Goal: Transaction & Acquisition: Obtain resource

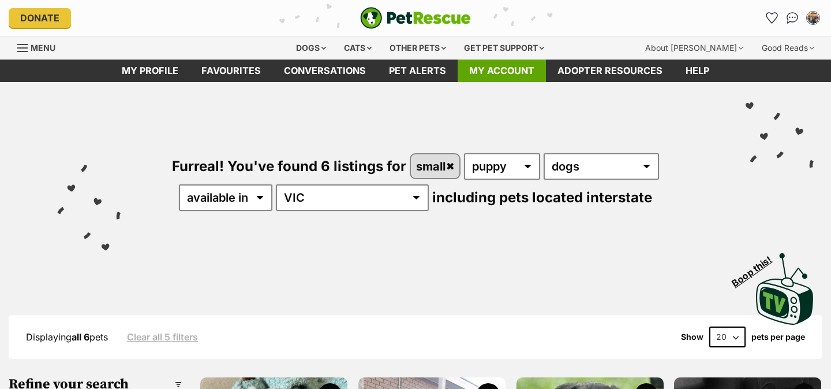
click at [490, 70] on link "My account" at bounding box center [502, 70] width 88 height 23
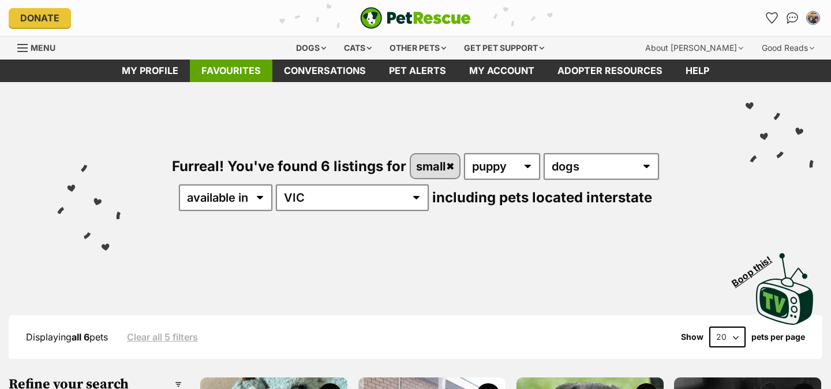
click at [247, 71] on link "Favourites" at bounding box center [231, 70] width 83 height 23
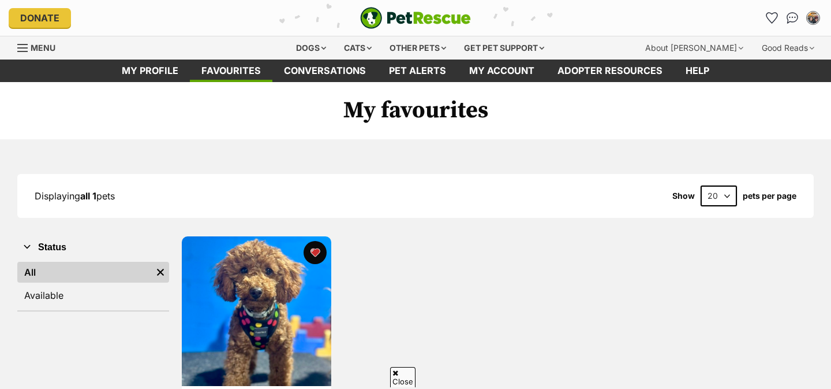
scroll to position [55, 0]
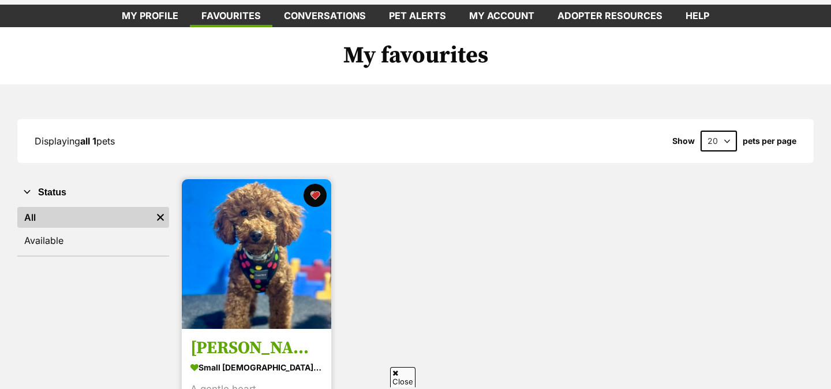
click at [251, 230] on img at bounding box center [257, 254] width 150 height 150
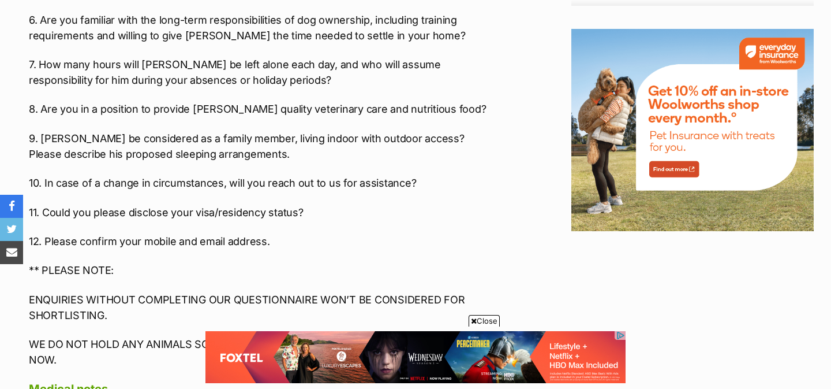
click at [252, 336] on p "WE DO NOT HOLD ANY ANIMALS SO PLEASE ONLY APPLY IF YOU ARE READY TO ADOPT NOW." at bounding box center [262, 351] width 467 height 31
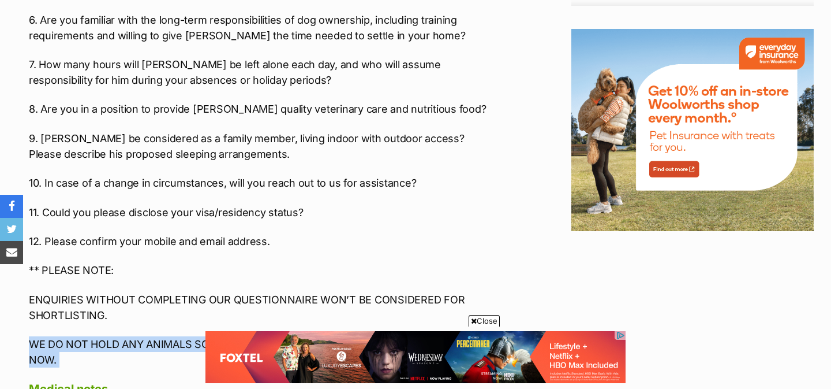
click at [252, 336] on p "WE DO NOT HOLD ANY ANIMALS SO PLEASE ONLY APPLY IF YOU ARE READY TO ADOPT NOW." at bounding box center [262, 351] width 467 height 31
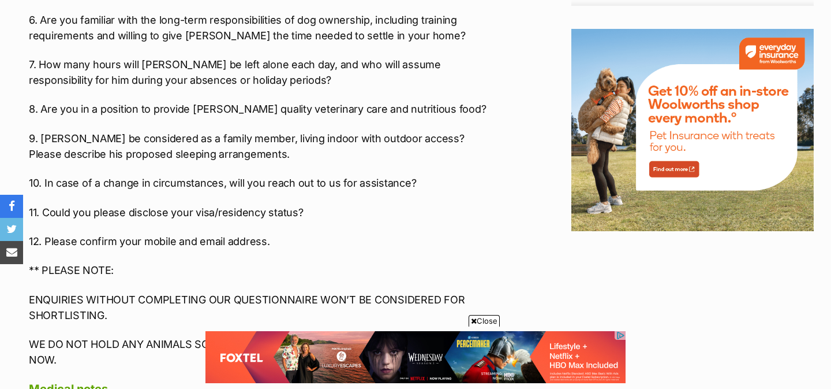
click at [251, 292] on p "ENQUIRIES WITHOUT COMPLETING OUR QUESTIONNAIRE WON’T BE CONSIDERED FOR SHORTLIS…" at bounding box center [262, 307] width 467 height 31
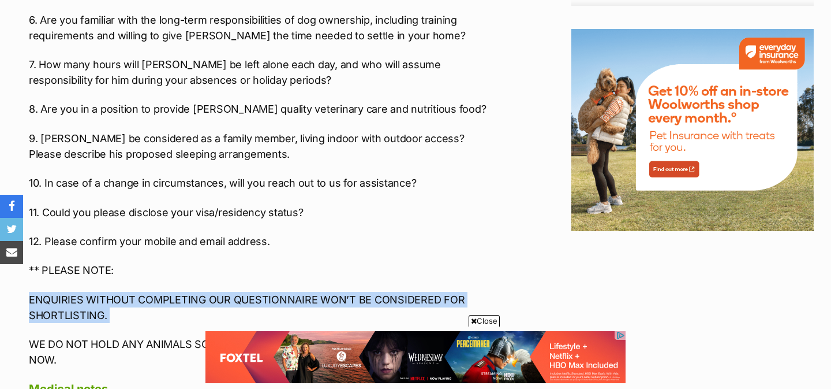
click at [251, 292] on p "ENQUIRIES WITHOUT COMPLETING OUR QUESTIONNAIRE WON’T BE CONSIDERED FOR SHORTLIS…" at bounding box center [262, 307] width 467 height 31
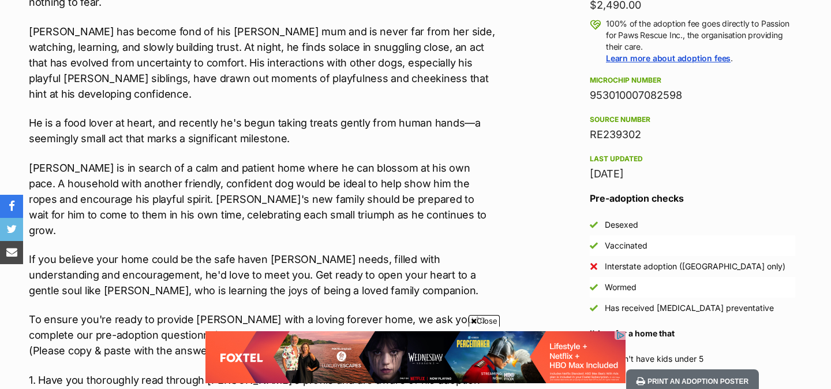
scroll to position [847, 0]
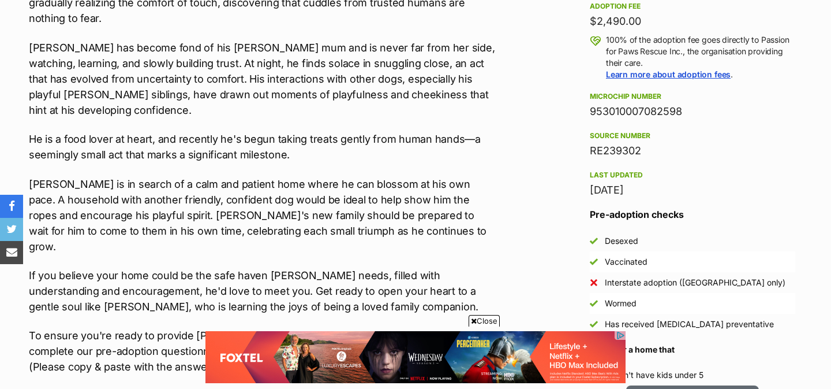
click at [617, 197] on div "20 Sep, 2025" at bounding box center [693, 190] width 206 height 16
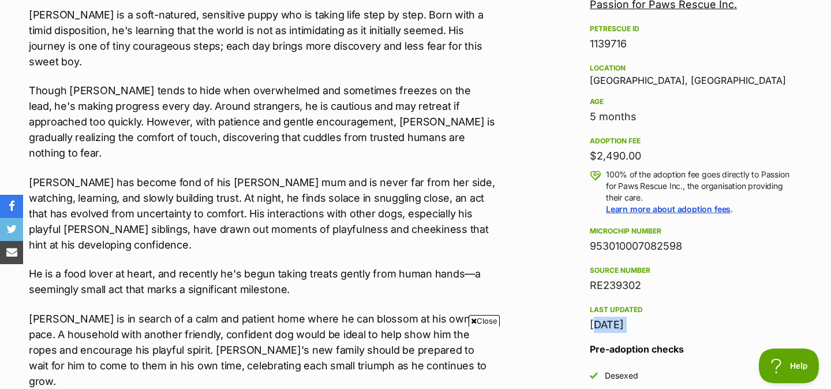
scroll to position [0, 0]
drag, startPoint x: 588, startPoint y: 231, endPoint x: 712, endPoint y: 244, distance: 124.8
click at [713, 245] on aside "Rescue group Passion for Paws Rescue Inc. PetRescue ID 1139716 Location Hughesd…" at bounding box center [693, 251] width 243 height 537
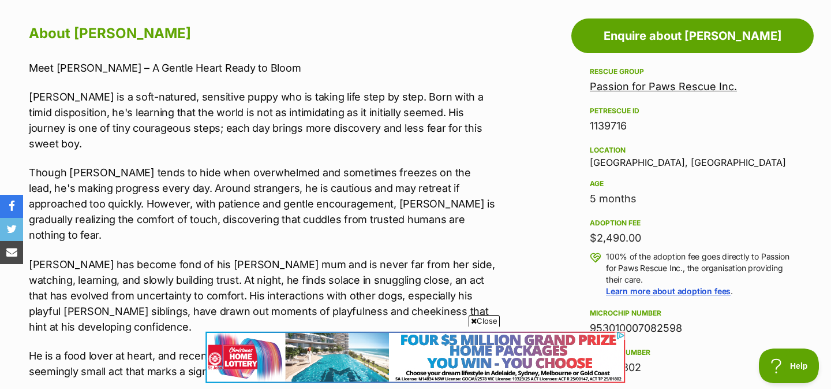
copy div "Microchip number 953010007082598"
click at [687, 88] on link "Passion for Paws Rescue Inc." at bounding box center [663, 86] width 147 height 12
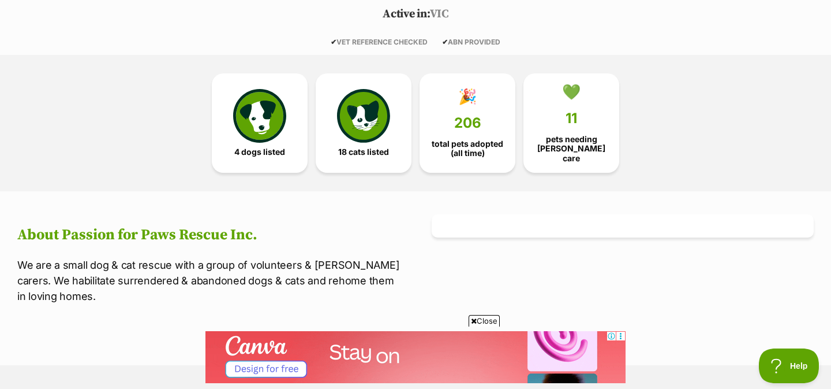
scroll to position [234, 0]
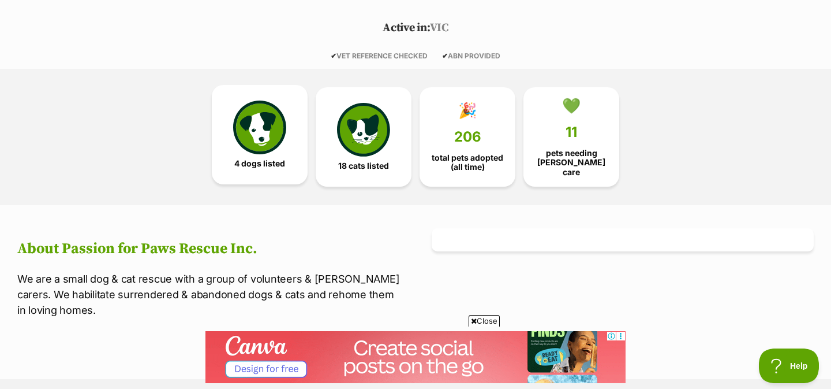
click at [277, 139] on img at bounding box center [259, 126] width 53 height 53
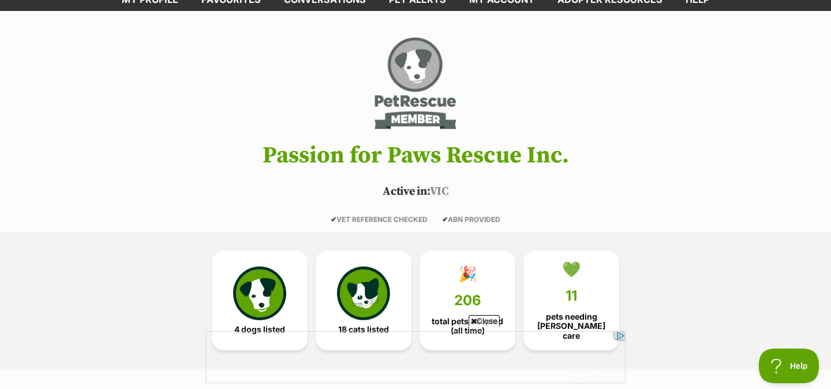
scroll to position [111, 0]
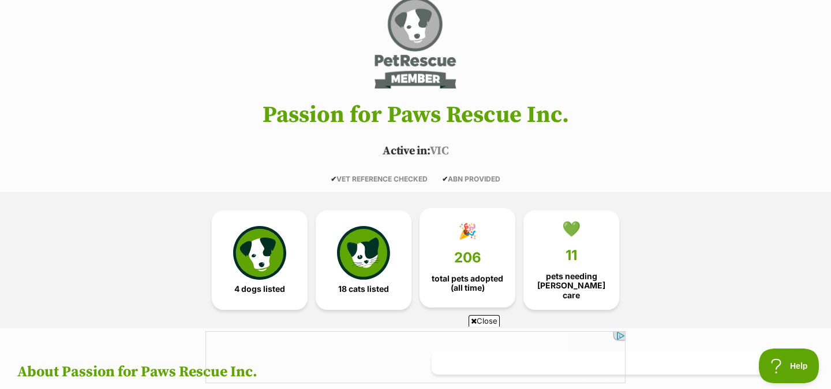
click at [471, 249] on span "206" at bounding box center [467, 257] width 27 height 16
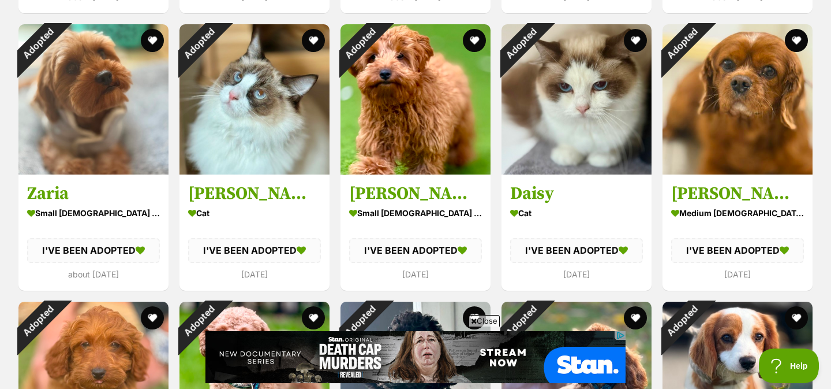
scroll to position [2448, 0]
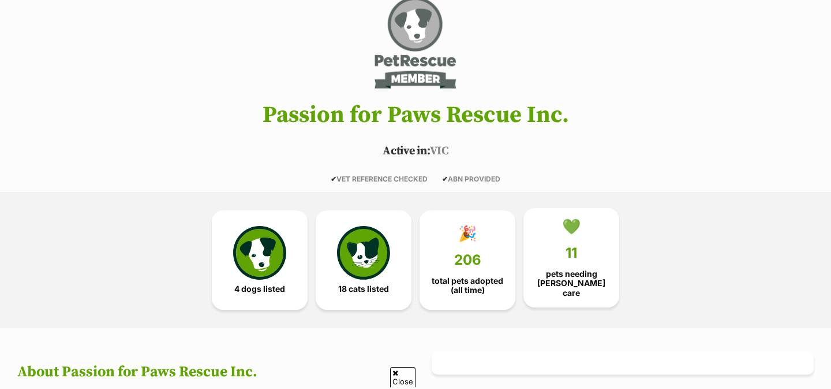
click at [560, 251] on link "💚 11 pets needing [PERSON_NAME] care" at bounding box center [572, 257] width 96 height 99
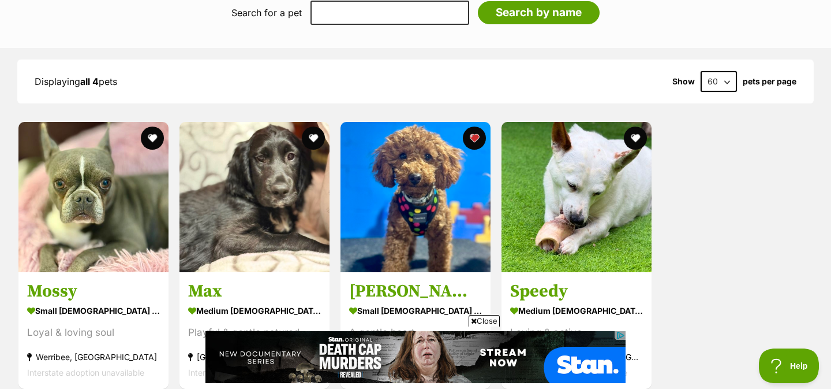
scroll to position [964, 0]
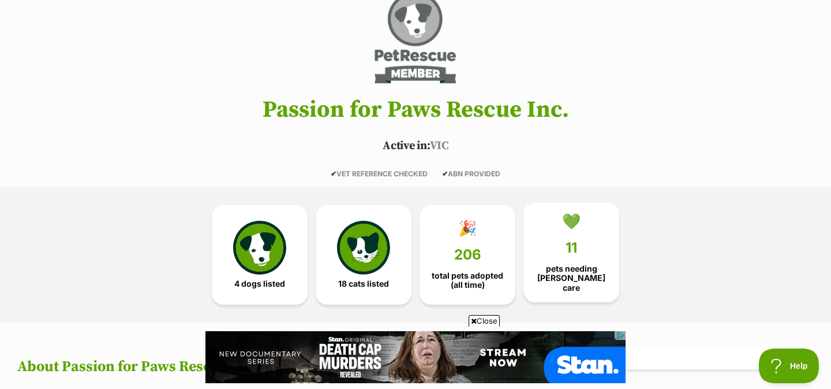
click at [568, 248] on span "11" at bounding box center [572, 248] width 12 height 16
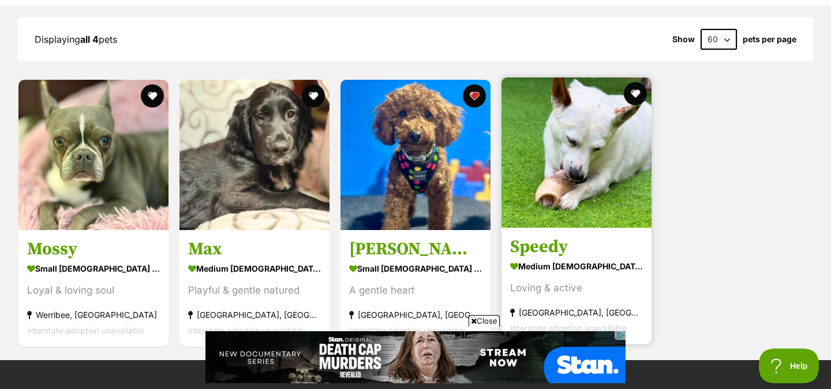
scroll to position [1006, 0]
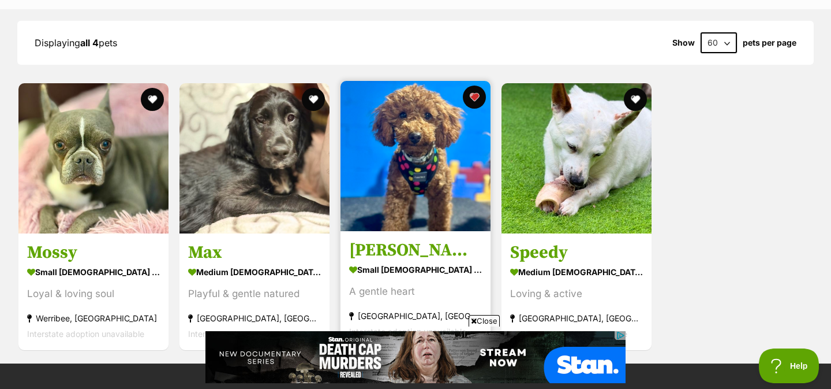
click at [426, 163] on img at bounding box center [416, 156] width 150 height 150
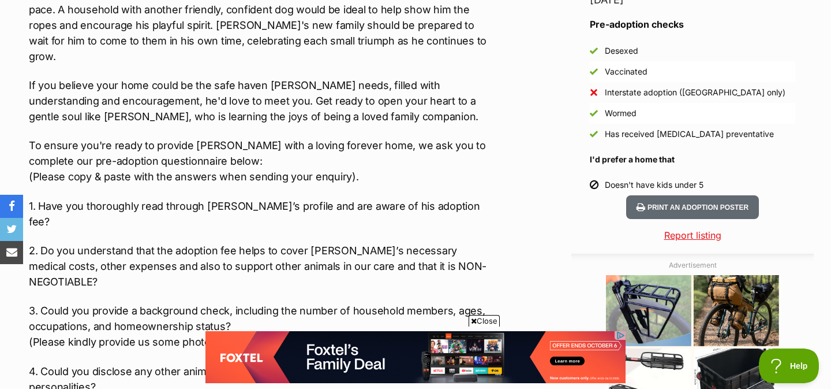
scroll to position [1041, 0]
